Goal: Find specific page/section: Find specific page/section

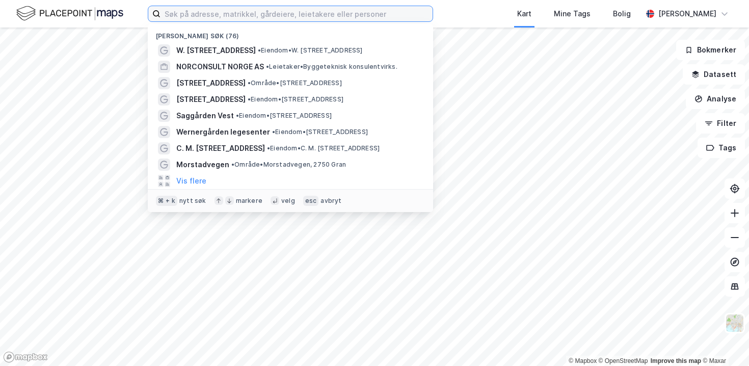
click at [178, 17] on input at bounding box center [296, 13] width 272 height 15
type input "‹"
paste input "Coop Eiendom - [STREET_ADDRESS]"
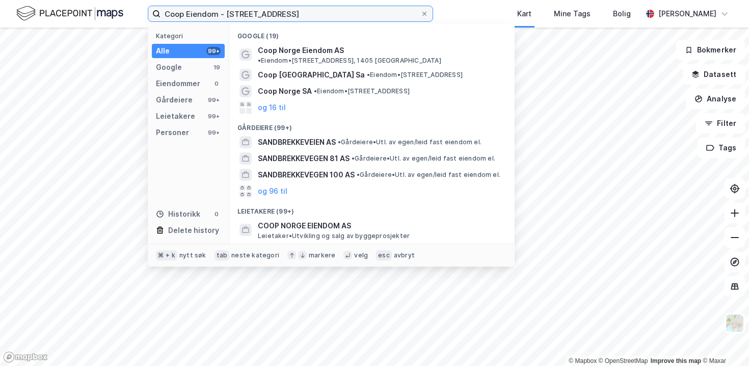
drag, startPoint x: 225, startPoint y: 15, endPoint x: 164, endPoint y: 0, distance: 63.0
click at [170, 3] on div "Coop Eiendom - Sandbrekkevegen 95 Kategori Alle 99+ Google 19 Eiendommer 0 Gård…" at bounding box center [374, 13] width 749 height 27
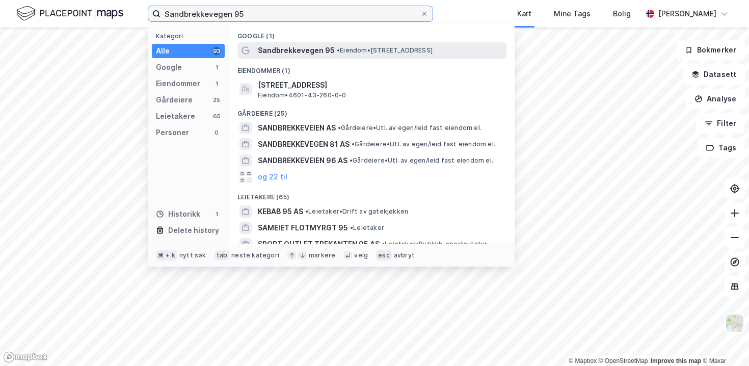
type input "Sandbrekkevegen 95"
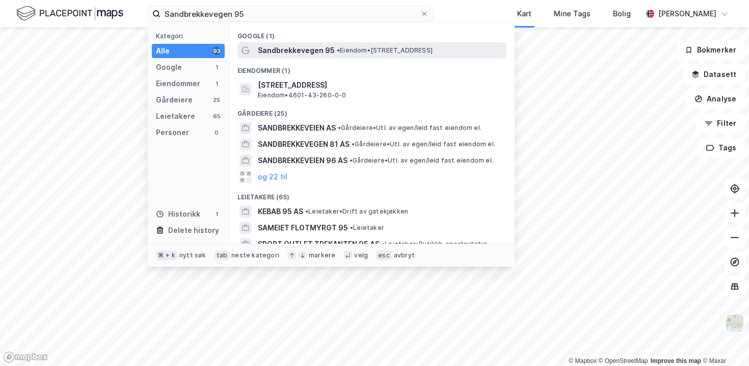
click at [265, 52] on span "Sandbrekkevegen 95" at bounding box center [296, 50] width 77 height 12
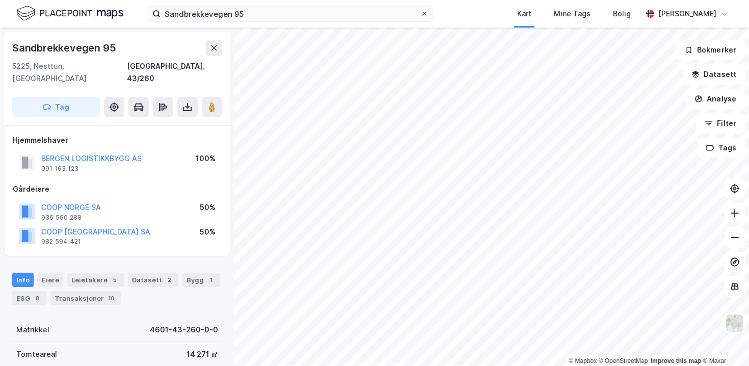
click at [154, 150] on div "BERGEN LOGISTIKKBYGG AS 991 163 123 100%" at bounding box center [117, 162] width 209 height 24
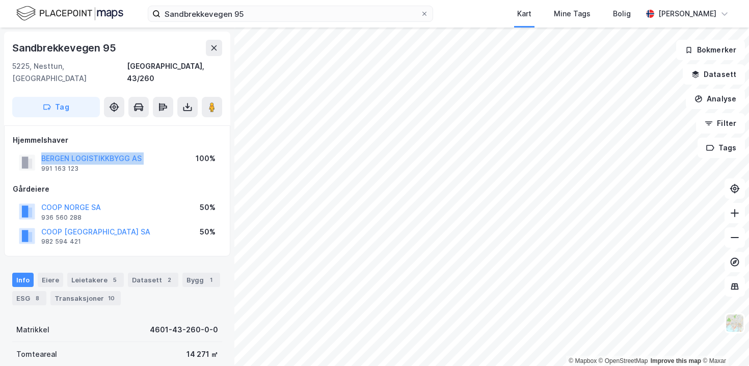
click at [154, 150] on div "BERGEN LOGISTIKKBYGG AS 991 163 123 100%" at bounding box center [117, 162] width 209 height 24
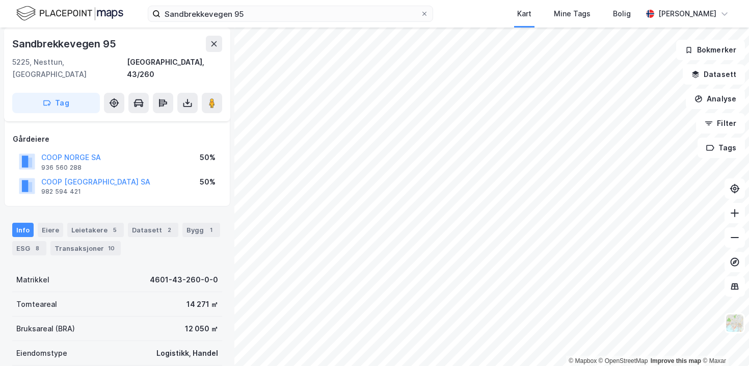
scroll to position [52, 0]
